Goal: Transaction & Acquisition: Subscribe to service/newsletter

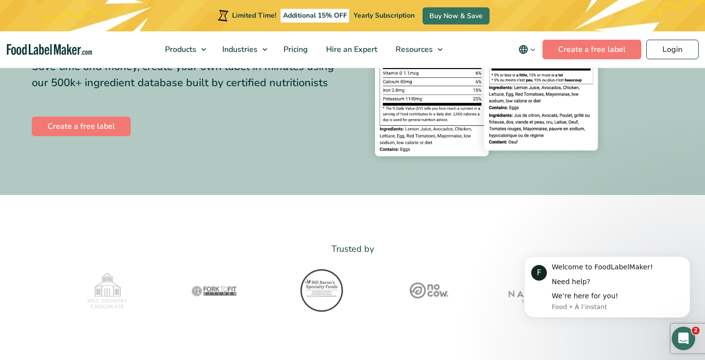
scroll to position [189, 0]
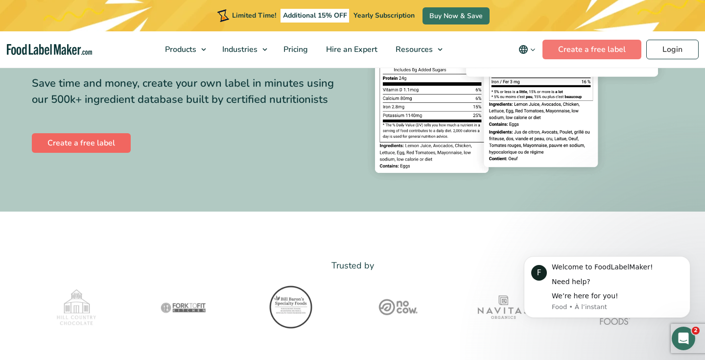
click at [93, 149] on link "Create a free label" at bounding box center [81, 143] width 99 height 20
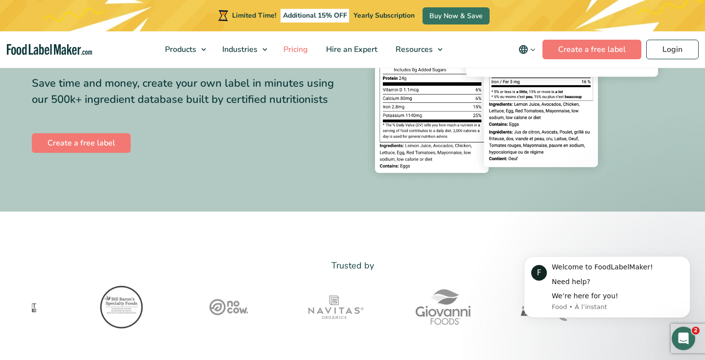
click at [304, 55] on link "Pricing" at bounding box center [295, 49] width 40 height 36
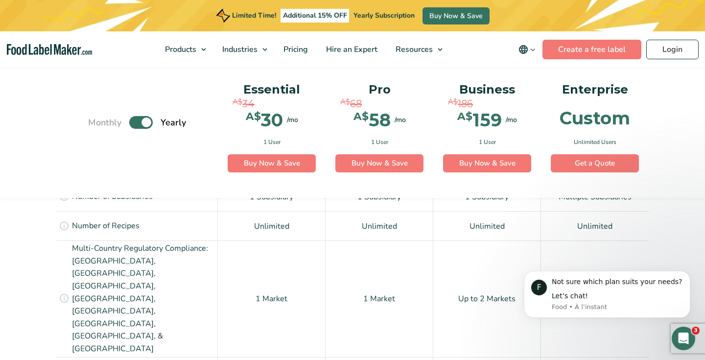
scroll to position [748, 0]
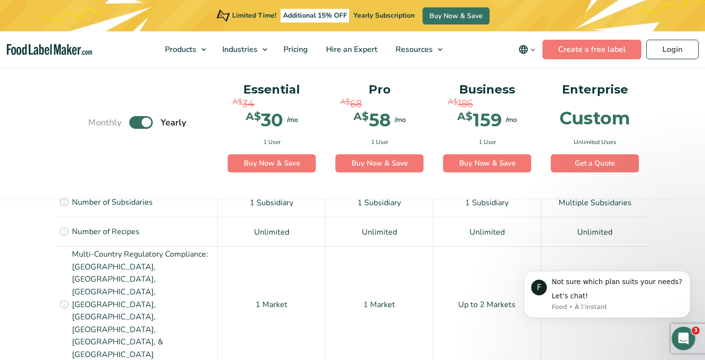
click at [139, 127] on label "Toggle" at bounding box center [141, 122] width 24 height 13
click at [97, 125] on input "Toggle" at bounding box center [93, 122] width 6 height 6
checkbox input "false"
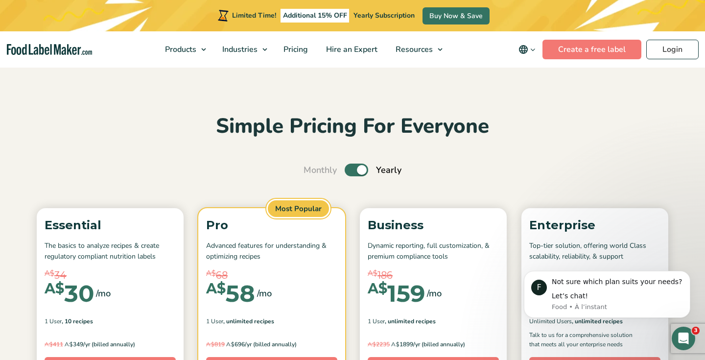
scroll to position [0, 0]
click at [352, 169] on label "Toggle" at bounding box center [357, 170] width 24 height 13
click at [312, 169] on input "Toggle" at bounding box center [309, 170] width 6 height 6
checkbox input "false"
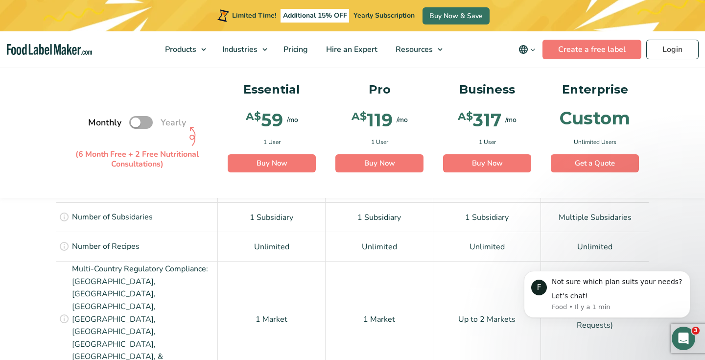
scroll to position [735, 0]
click at [64, 241] on icon at bounding box center [64, 244] width 11 height 11
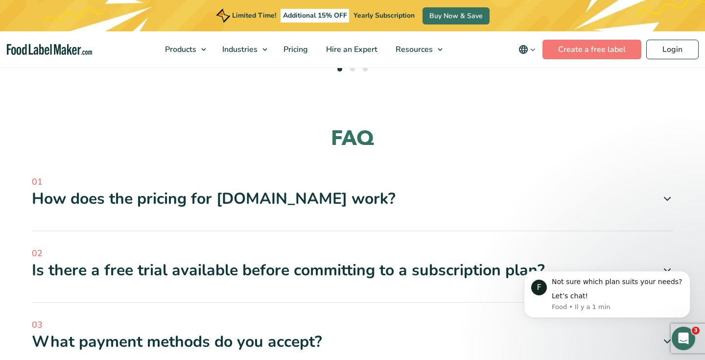
scroll to position [2865, 0]
